Goal: Transaction & Acquisition: Register for event/course

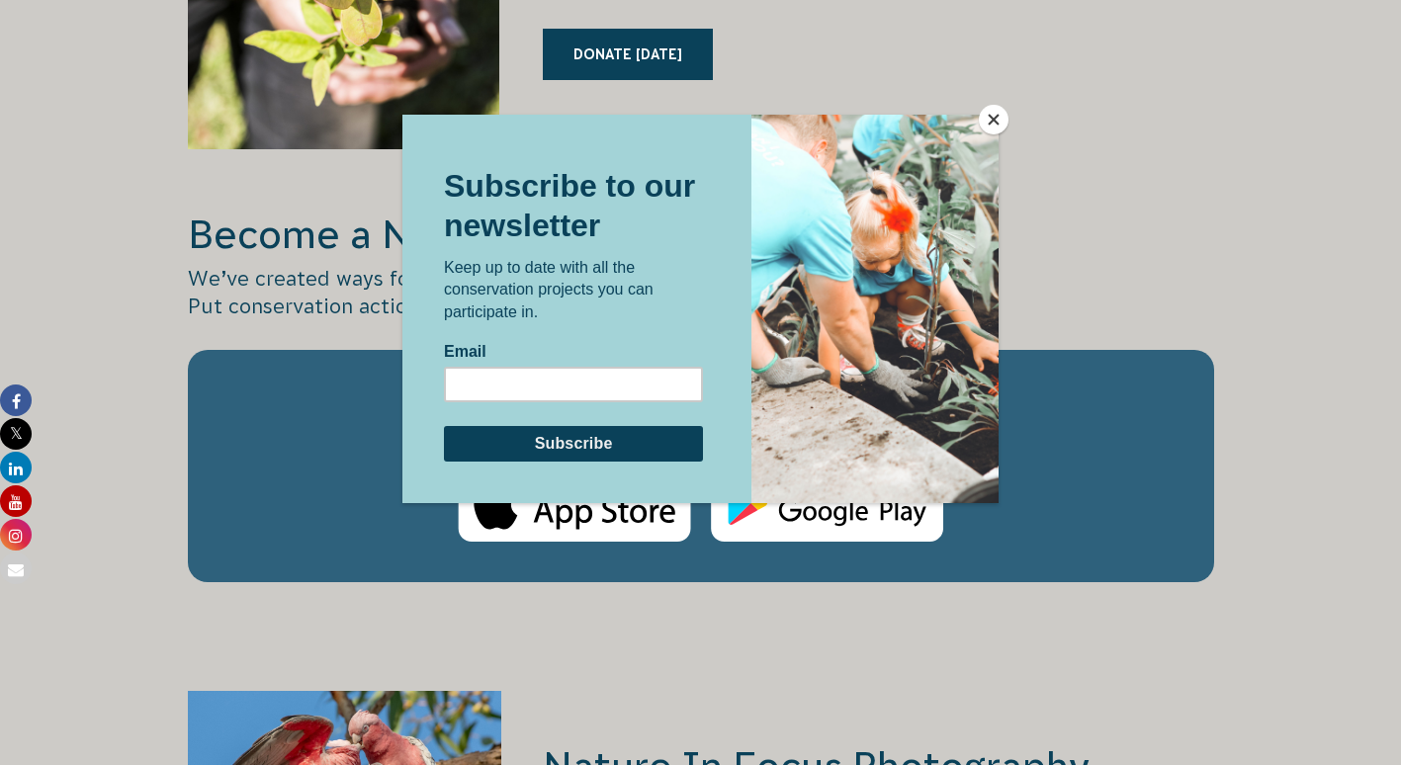
scroll to position [2864, 0]
click at [996, 123] on button "Close" at bounding box center [994, 120] width 30 height 30
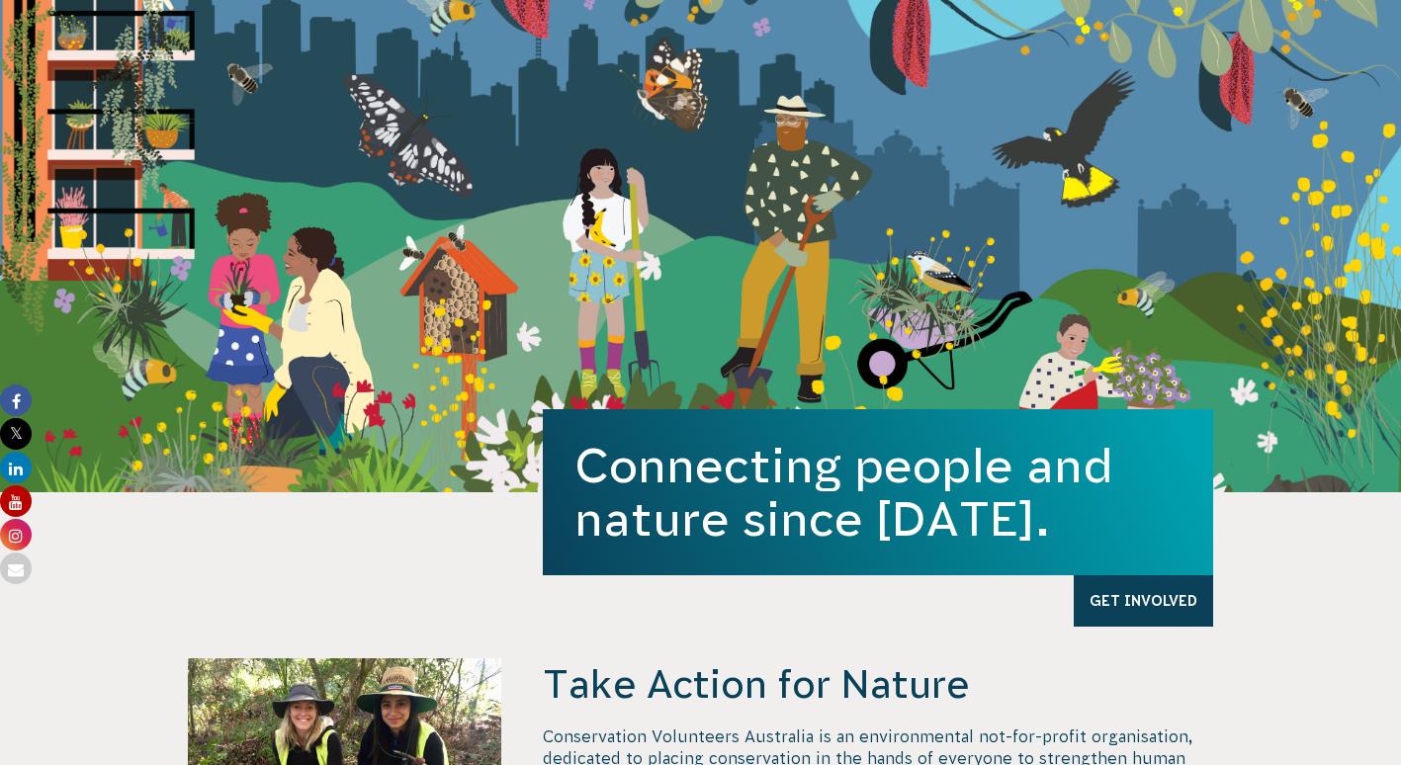
scroll to position [0, 0]
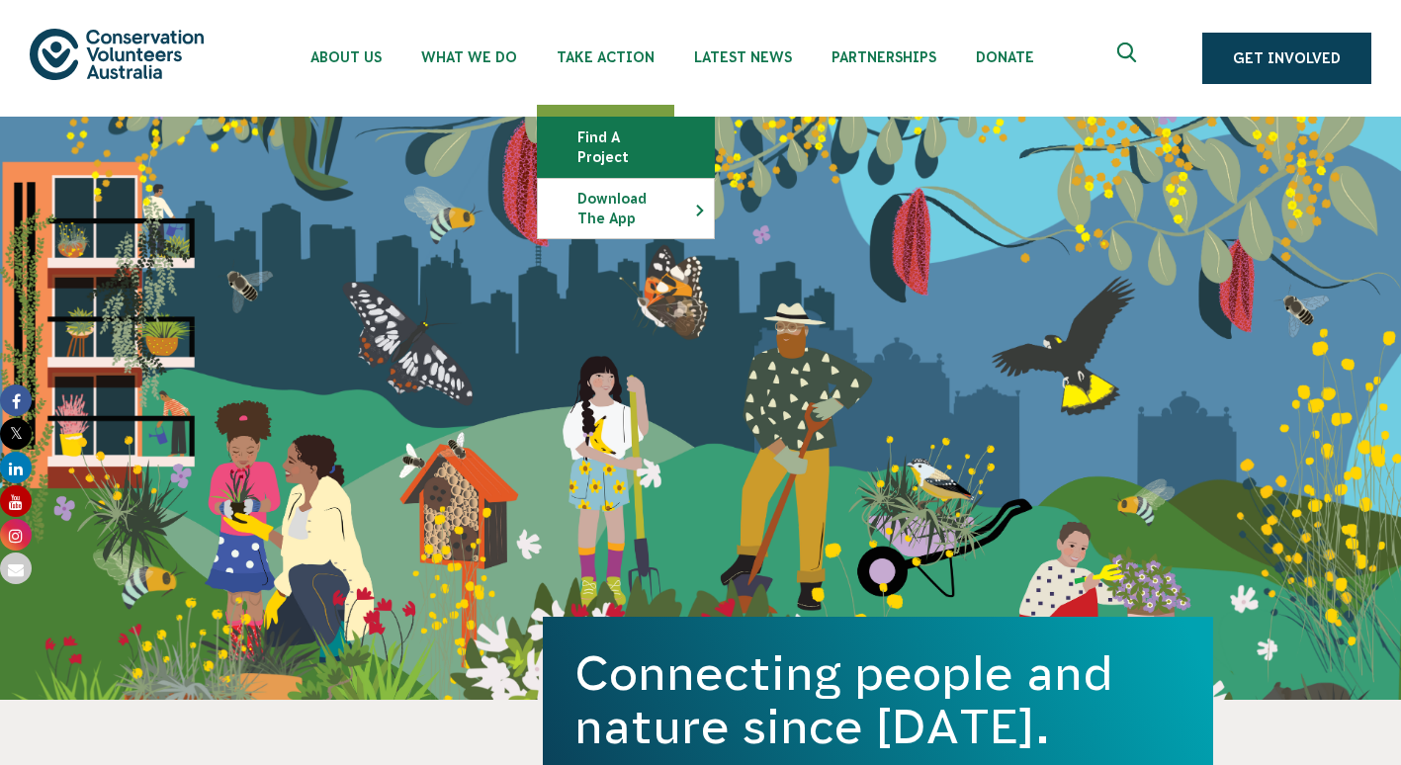
click at [582, 144] on link "Find a project" at bounding box center [626, 147] width 176 height 59
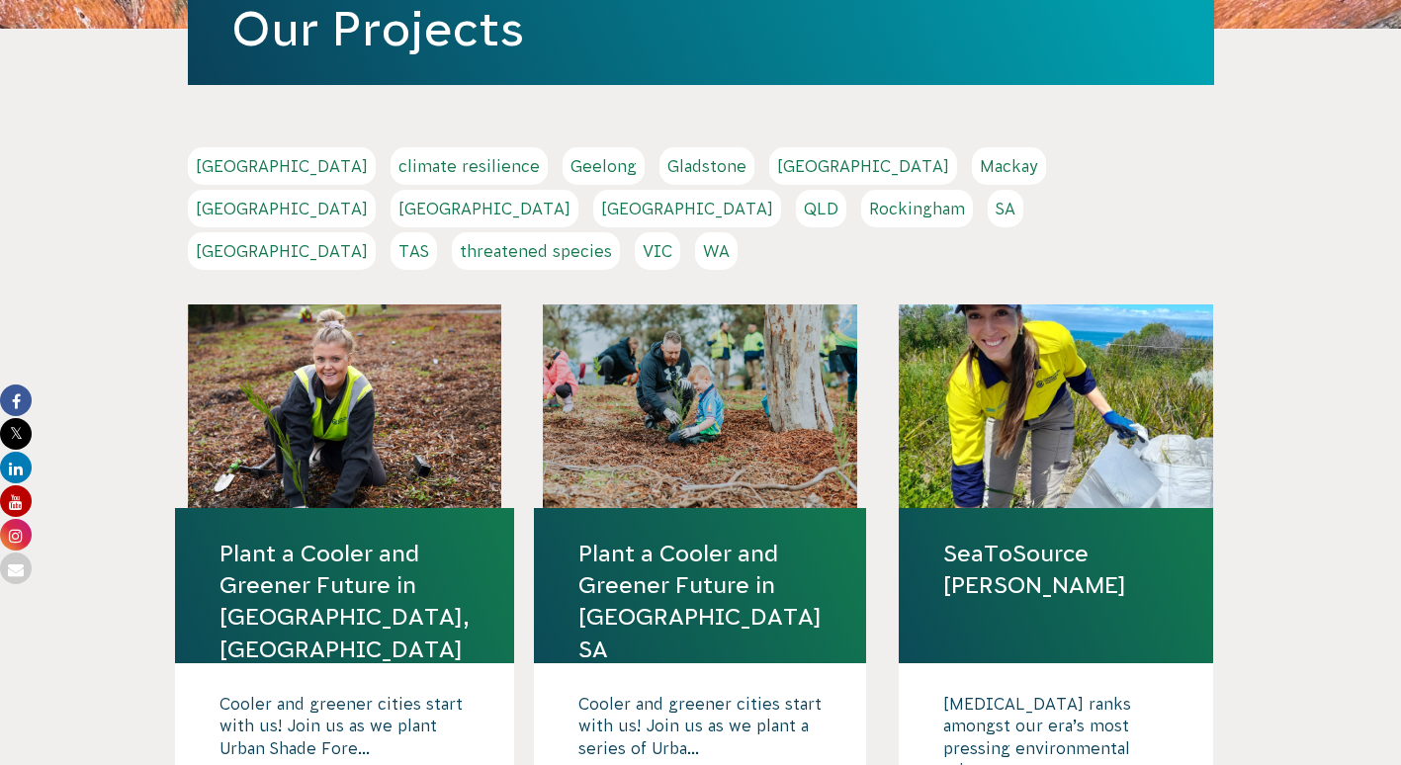
scroll to position [341, 0]
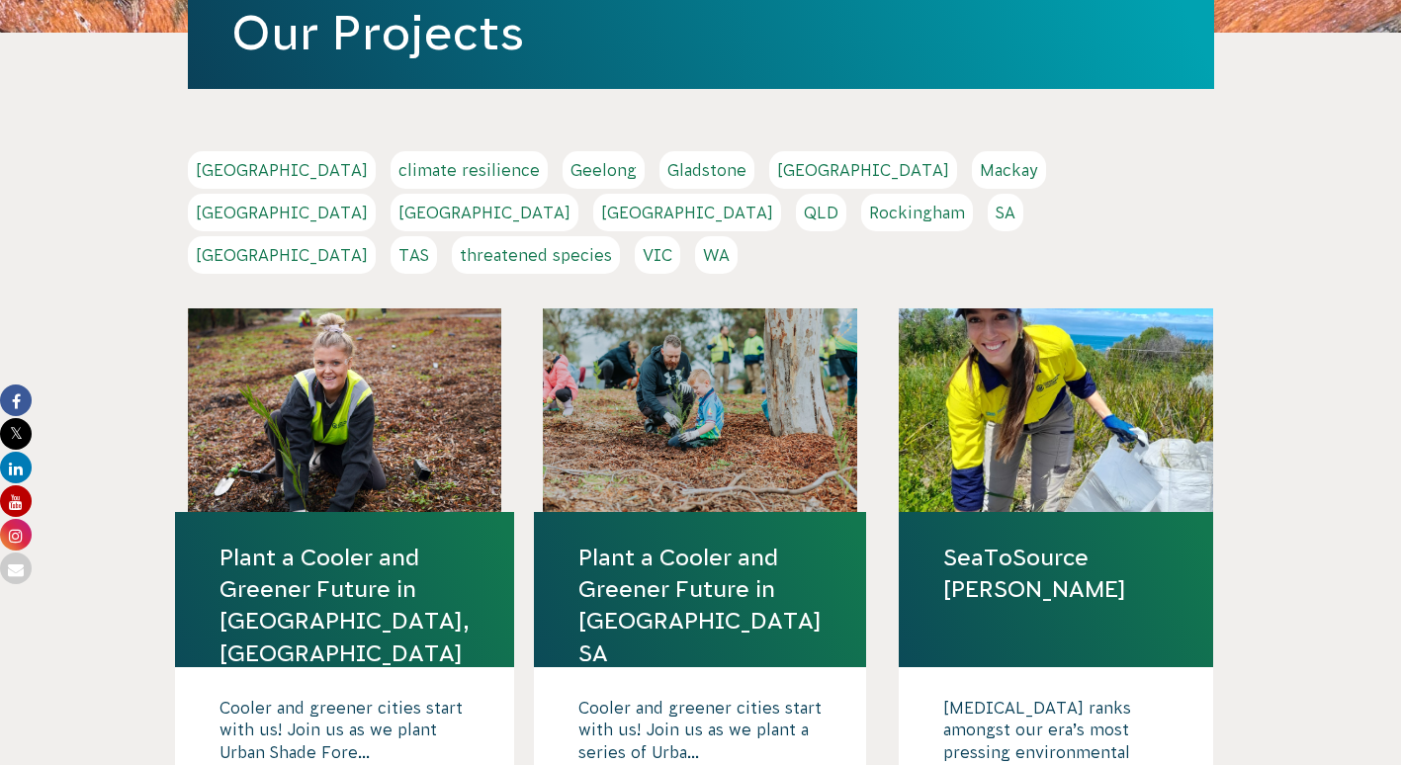
click at [680, 236] on link "VIC" at bounding box center [657, 255] width 45 height 38
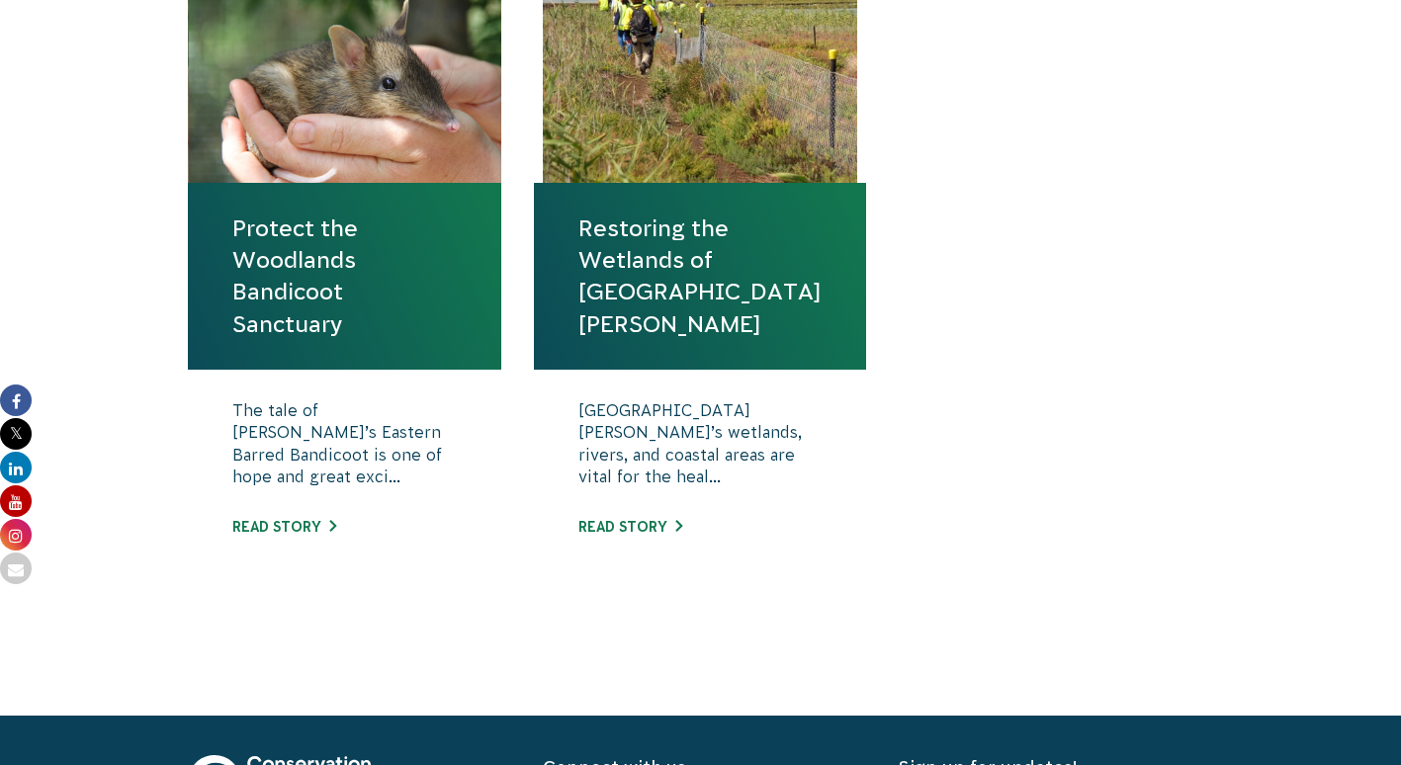
scroll to position [779, 0]
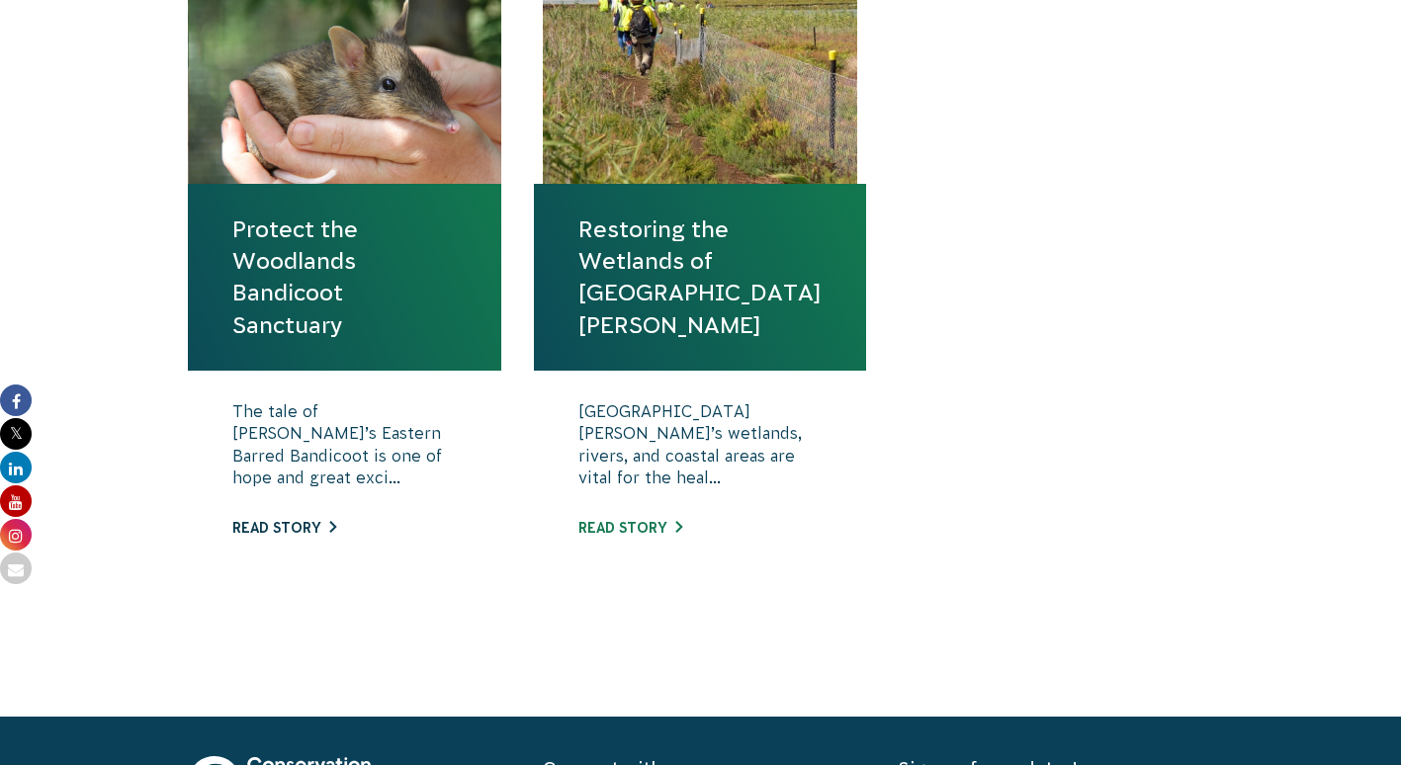
click at [295, 524] on link "Read story" at bounding box center [284, 528] width 104 height 16
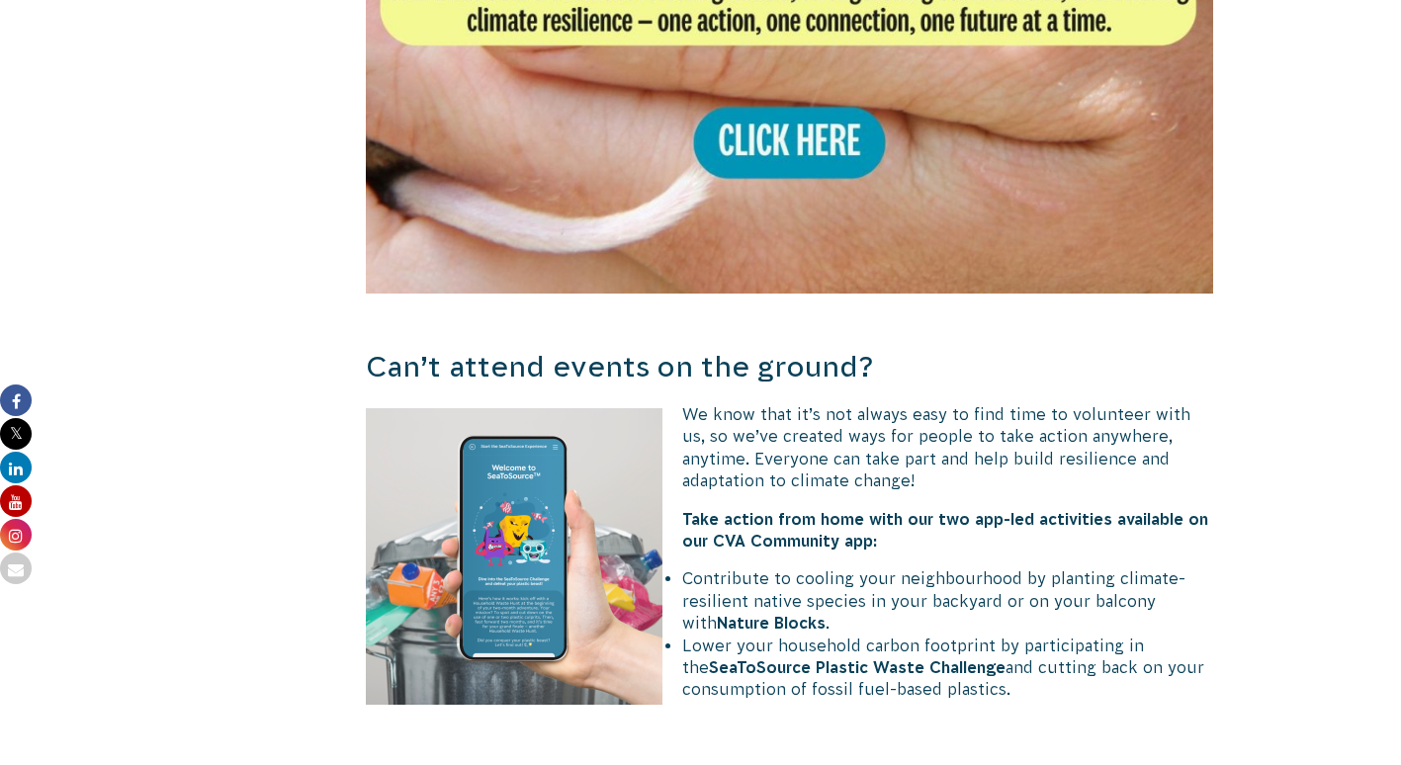
scroll to position [4323, 0]
